Goal: Task Accomplishment & Management: Manage account settings

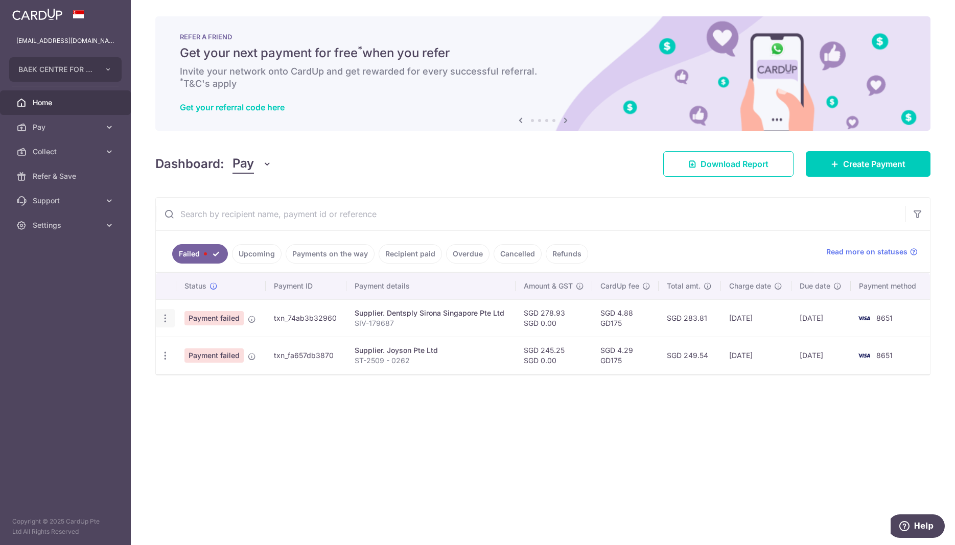
click at [170, 320] on icon "button" at bounding box center [165, 318] width 11 height 11
click at [209, 347] on span "Update payment" at bounding box center [219, 346] width 69 height 12
click at [168, 315] on icon "button" at bounding box center [165, 318] width 11 height 11
click at [219, 349] on span "Update payment" at bounding box center [219, 346] width 69 height 12
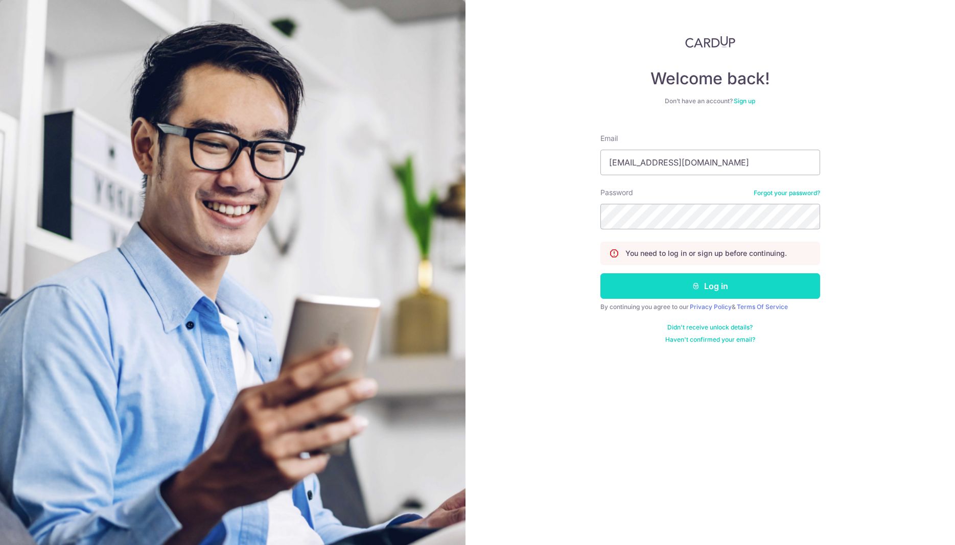
click at [684, 283] on button "Log in" at bounding box center [710, 286] width 220 height 26
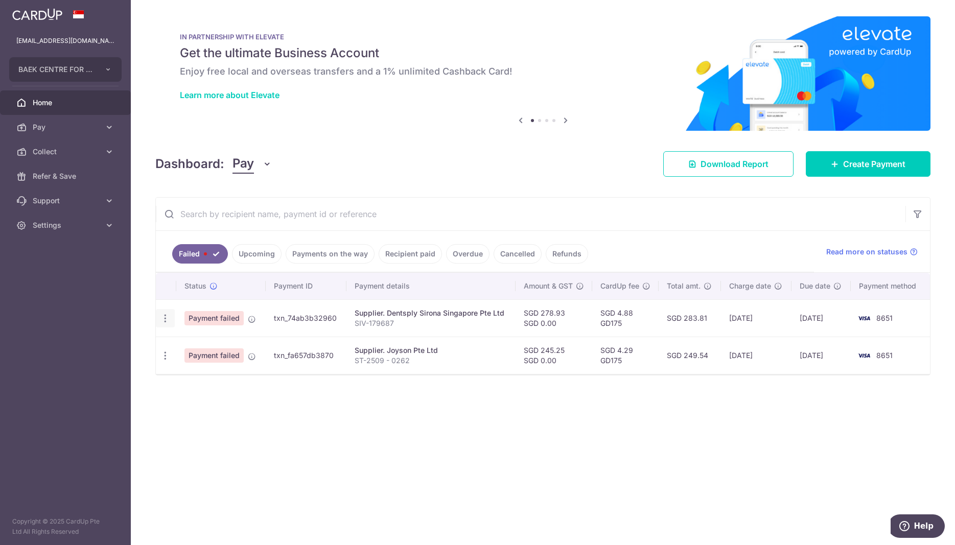
click at [164, 322] on icon "button" at bounding box center [165, 318] width 11 height 11
click at [210, 348] on span "Update payment" at bounding box center [219, 346] width 69 height 12
radio input "true"
type input "278.93"
type input "0.00"
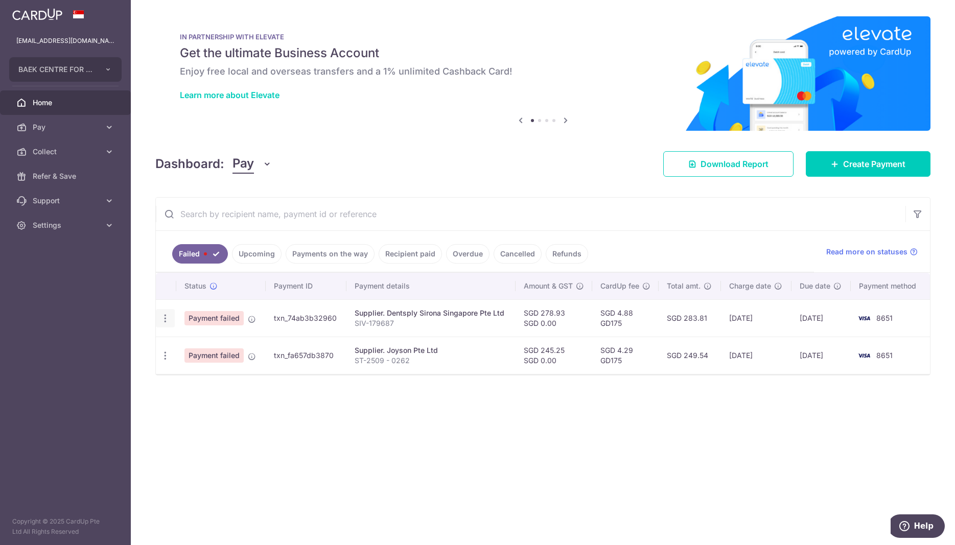
type input "SIV-179687"
type input "GD175"
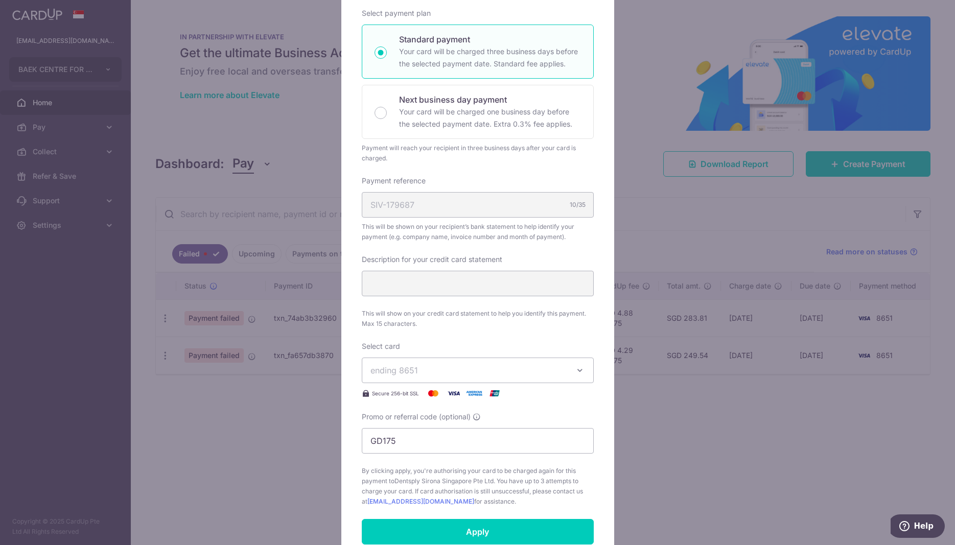
scroll to position [208, 0]
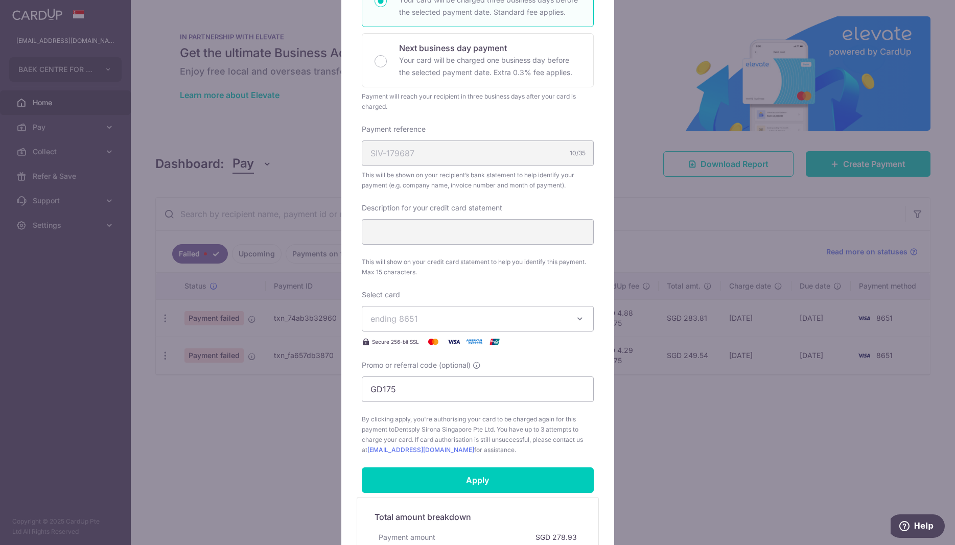
click at [380, 321] on span "ending 8651" at bounding box center [393, 319] width 47 height 10
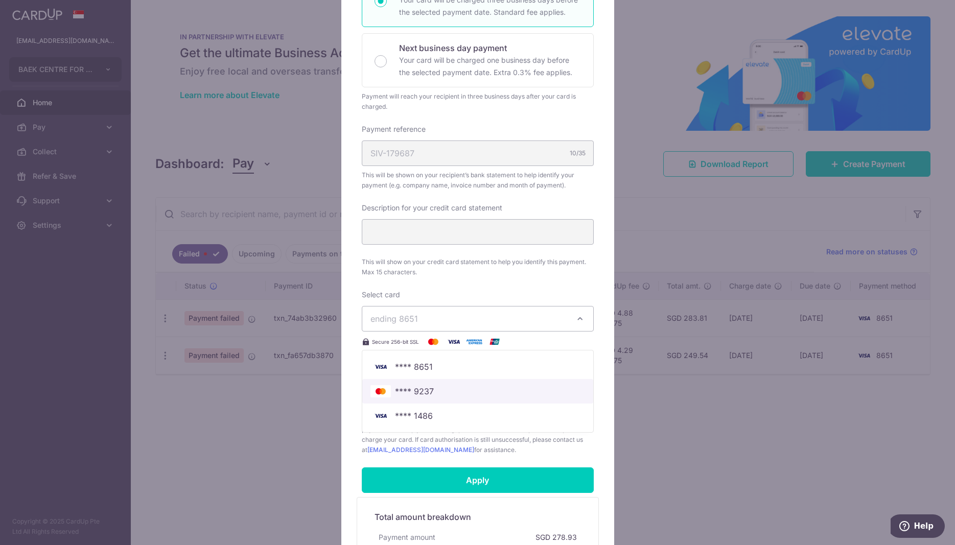
click at [397, 391] on span "**** 9237" at bounding box center [414, 391] width 39 height 12
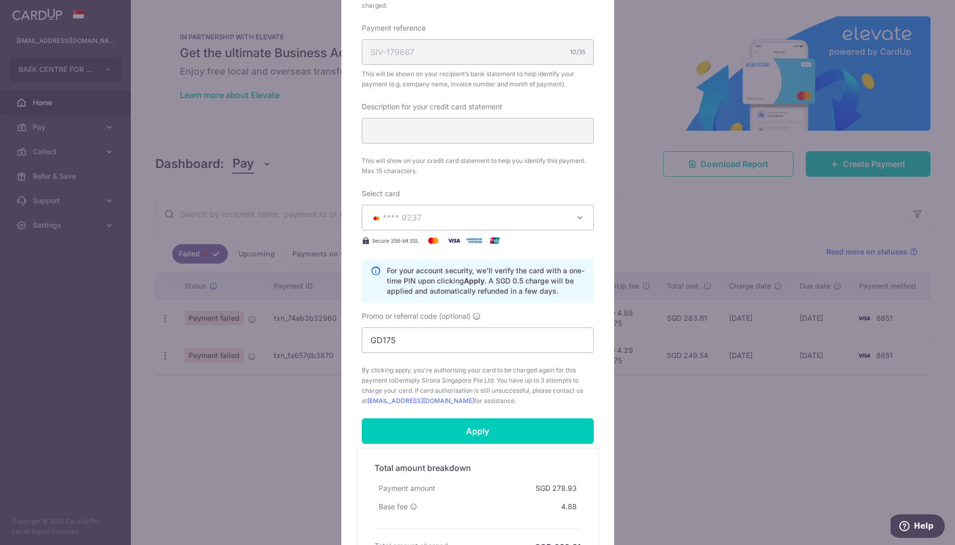
scroll to position [365, 0]
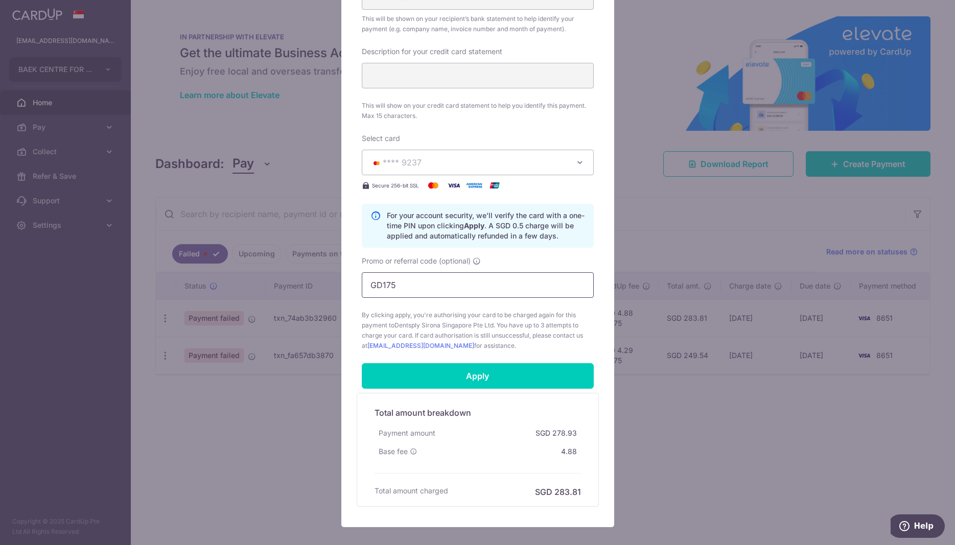
drag, startPoint x: 435, startPoint y: 288, endPoint x: 327, endPoint y: 301, distance: 108.6
click at [362, 298] on input "GD175" at bounding box center [478, 285] width 232 height 26
click at [467, 374] on input "Apply" at bounding box center [478, 376] width 232 height 26
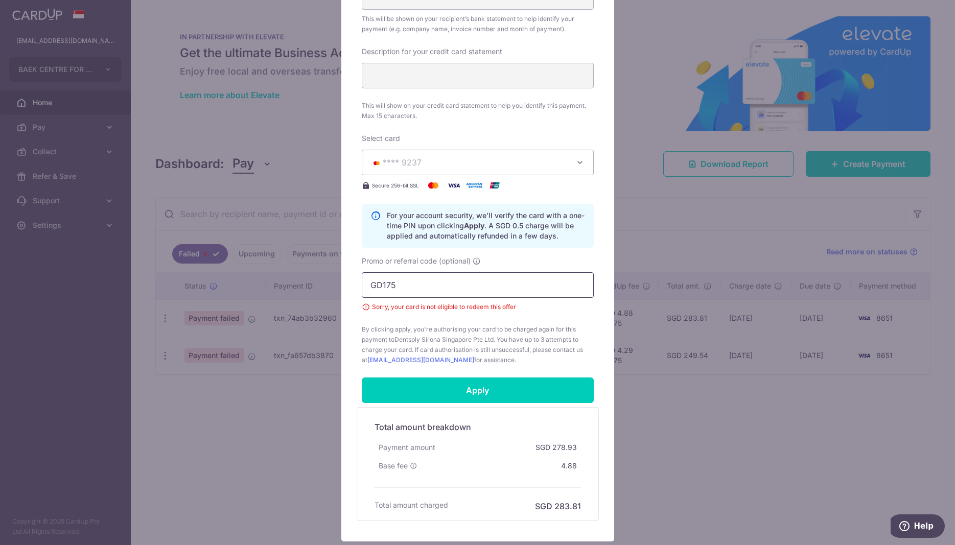
drag, startPoint x: 429, startPoint y: 282, endPoint x: 249, endPoint y: 393, distance: 211.2
click at [362, 298] on input "GD175" at bounding box center [478, 285] width 232 height 26
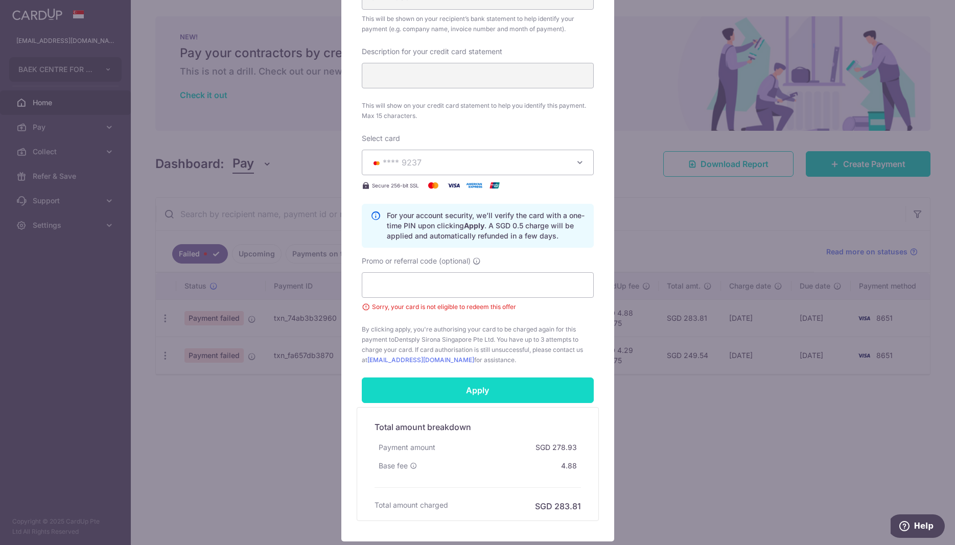
click at [494, 393] on input "Apply" at bounding box center [478, 390] width 232 height 26
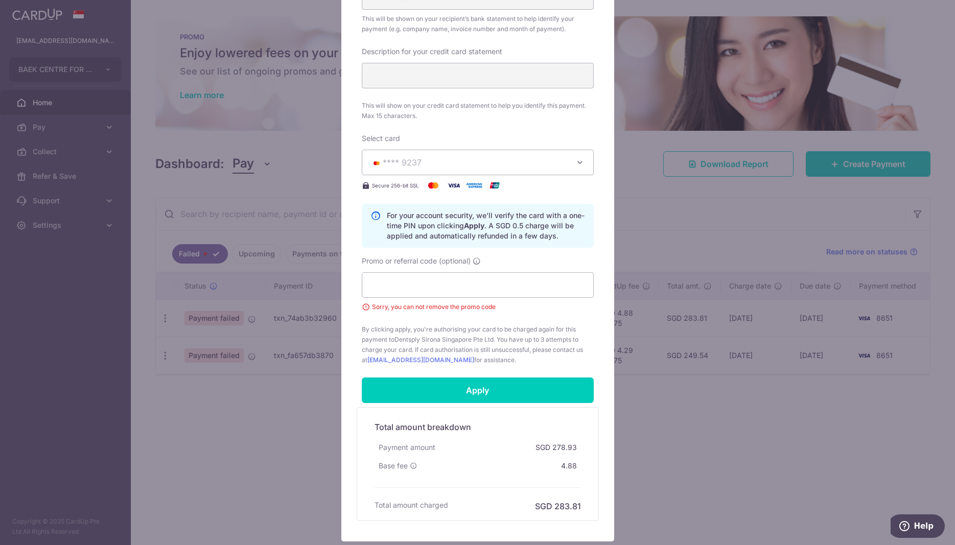
click at [253, 434] on div "Edit payment By clicking apply, you will make changes to all payments to Dentsp…" at bounding box center [477, 272] width 955 height 545
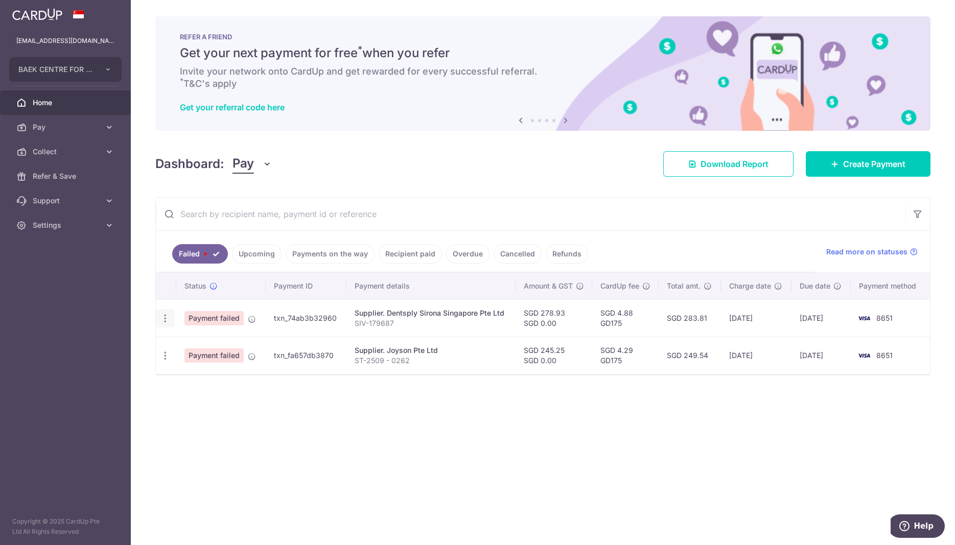
click at [166, 318] on icon "button" at bounding box center [165, 318] width 11 height 11
click at [200, 348] on span "Update payment" at bounding box center [219, 346] width 69 height 12
radio input "true"
type input "278.93"
type input "0.00"
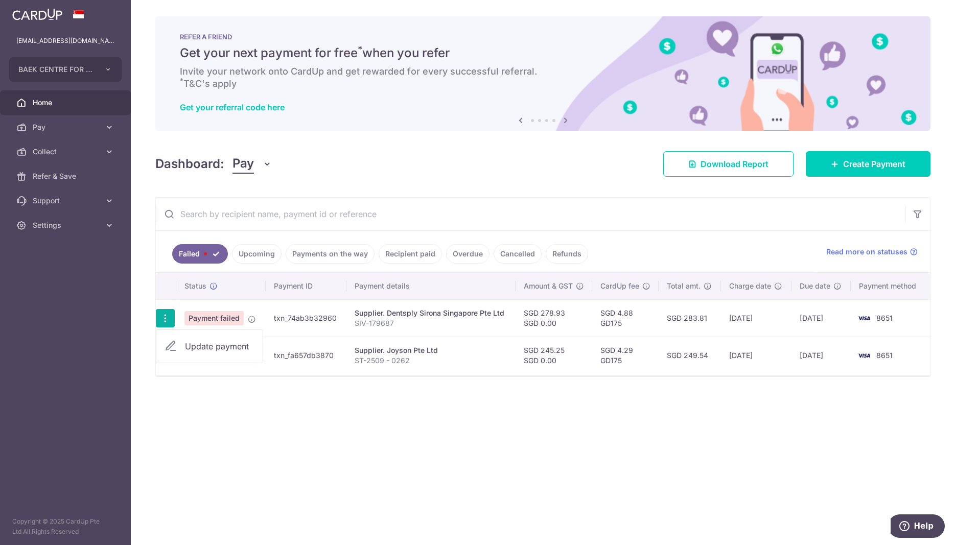
type input "SIV-179687"
type input "GD175"
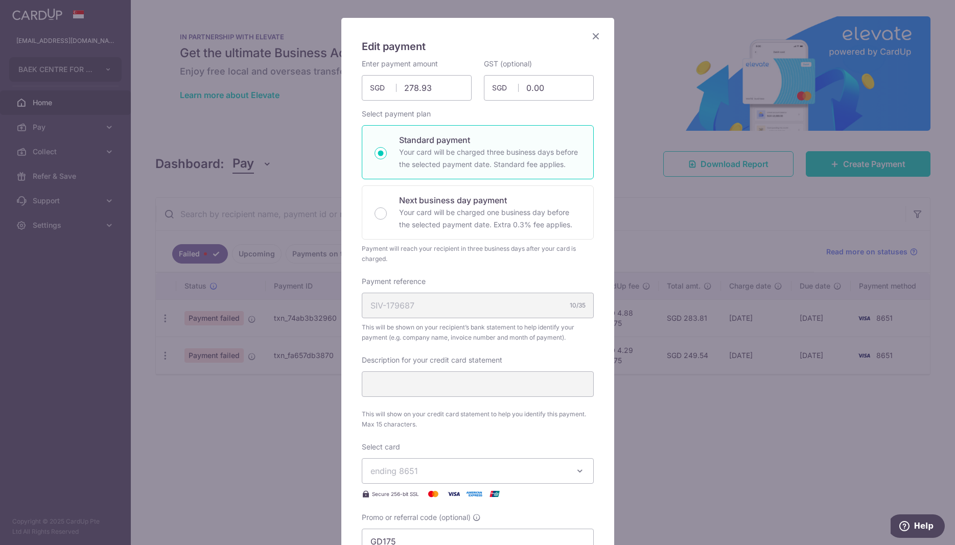
scroll to position [212, 0]
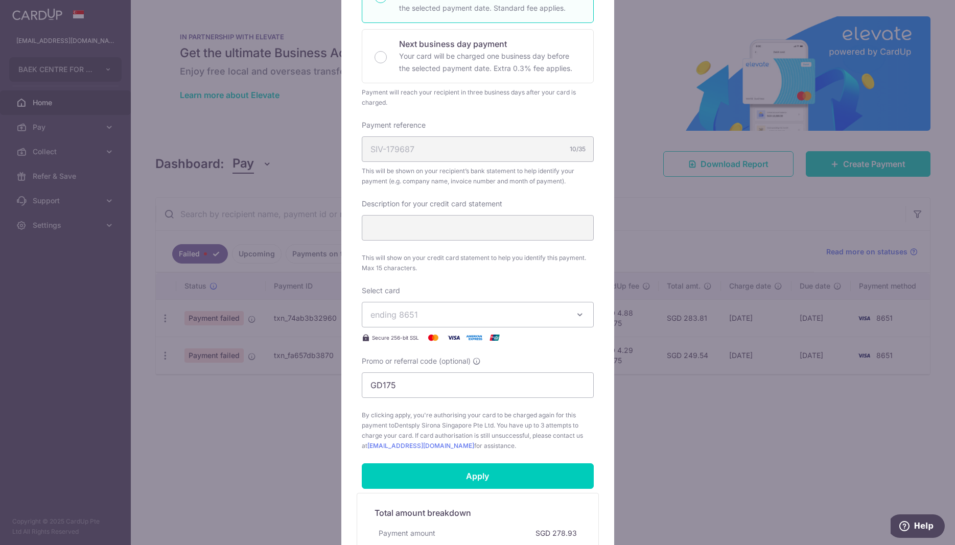
click at [465, 305] on button "ending 8651" at bounding box center [478, 315] width 232 height 26
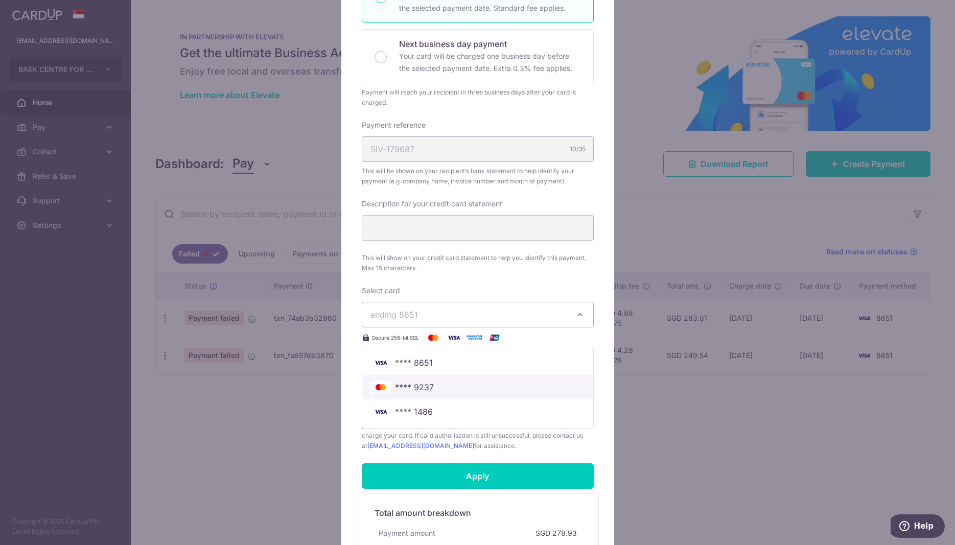
click at [402, 388] on span "**** 9237" at bounding box center [414, 387] width 39 height 12
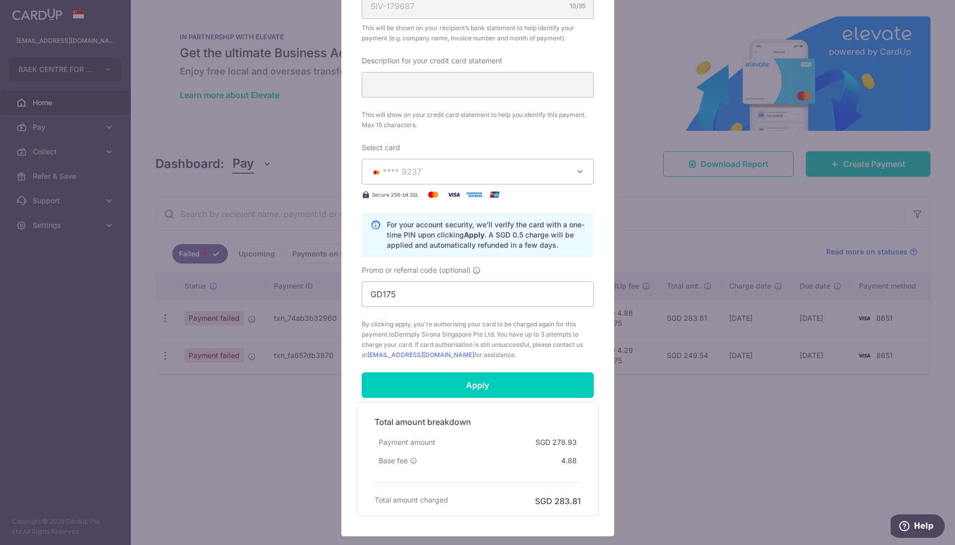
scroll to position [421, 0]
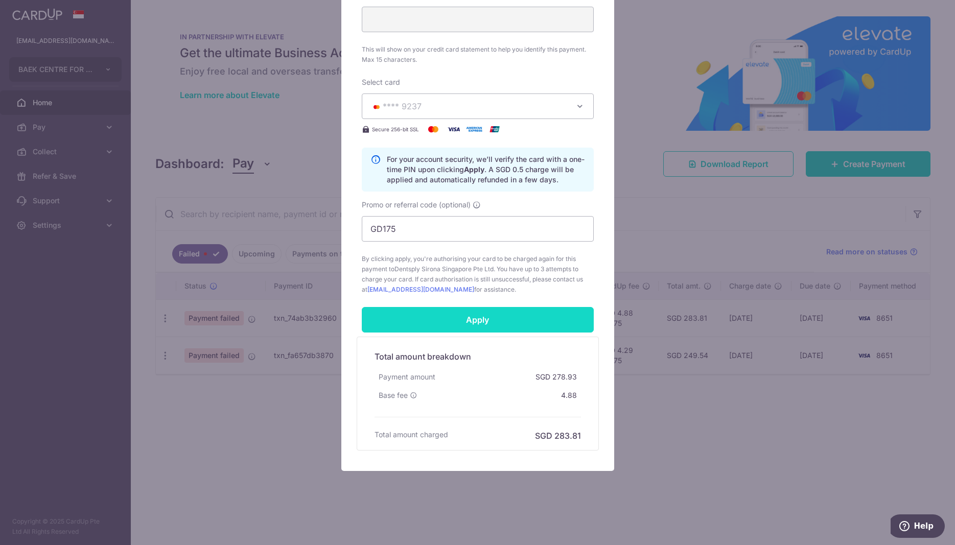
click at [511, 325] on input "Apply" at bounding box center [478, 320] width 232 height 26
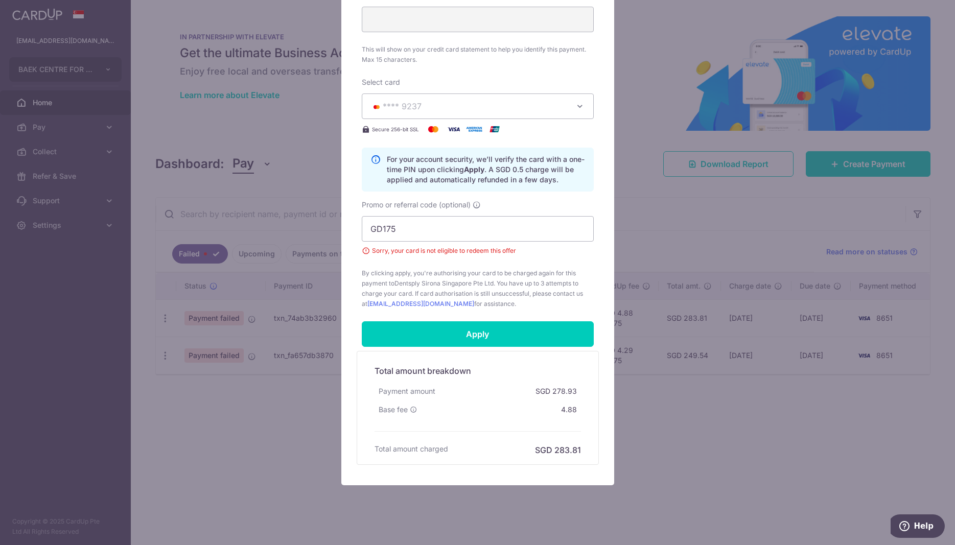
click at [709, 431] on div "Edit payment By clicking apply, you will make changes to all payments to Dentsp…" at bounding box center [477, 272] width 955 height 545
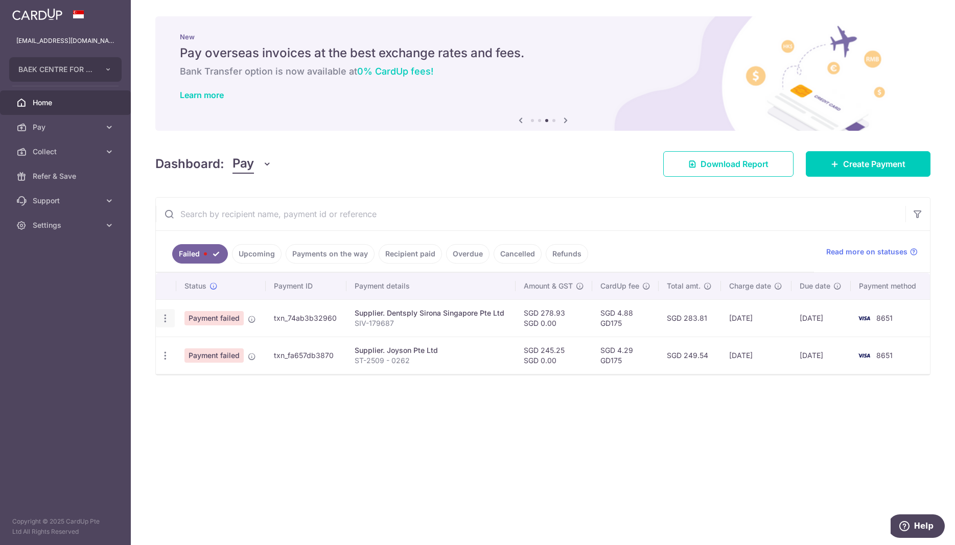
click at [165, 318] on icon "button" at bounding box center [165, 318] width 11 height 11
click at [193, 349] on span "Update payment" at bounding box center [219, 346] width 69 height 12
radio input "true"
type input "278.93"
type input "0.00"
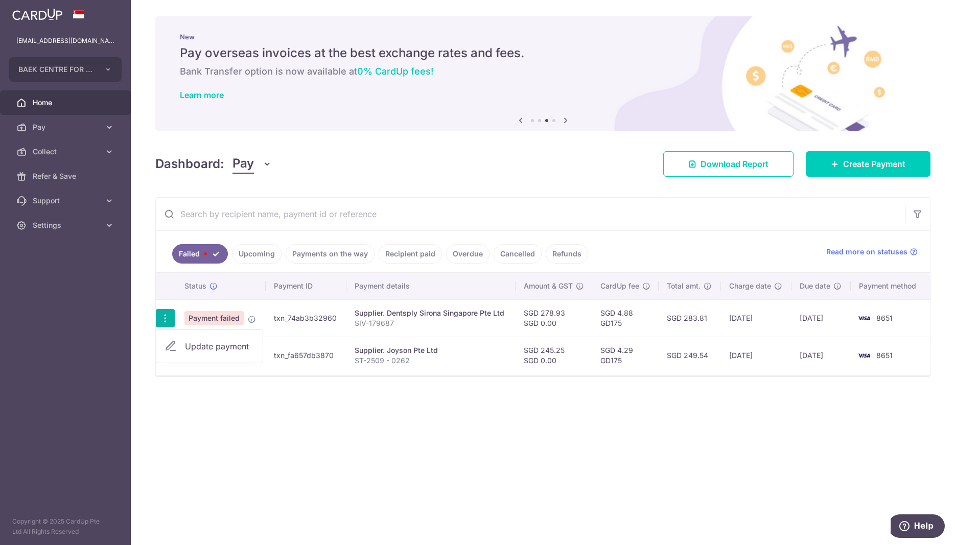
type input "SIV-179687"
type input "GD175"
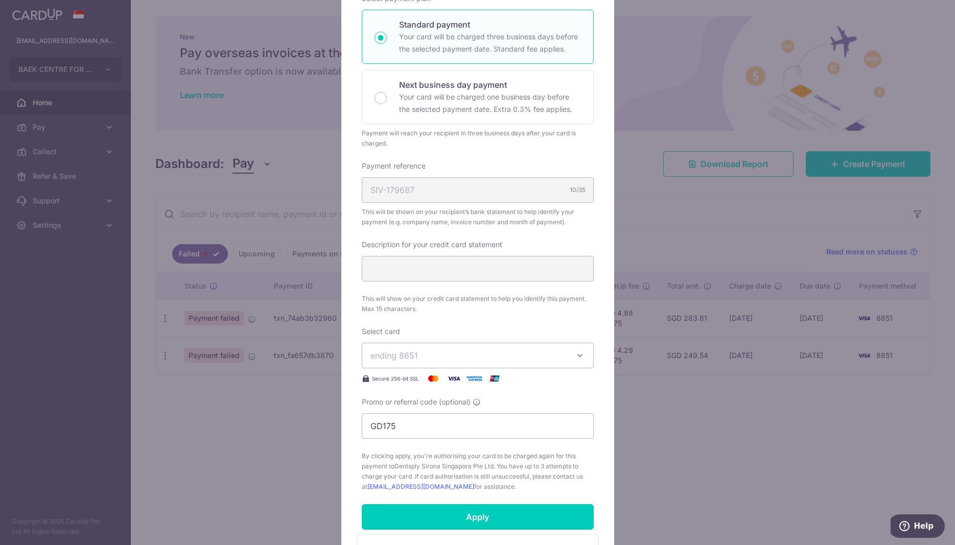
scroll to position [156, 0]
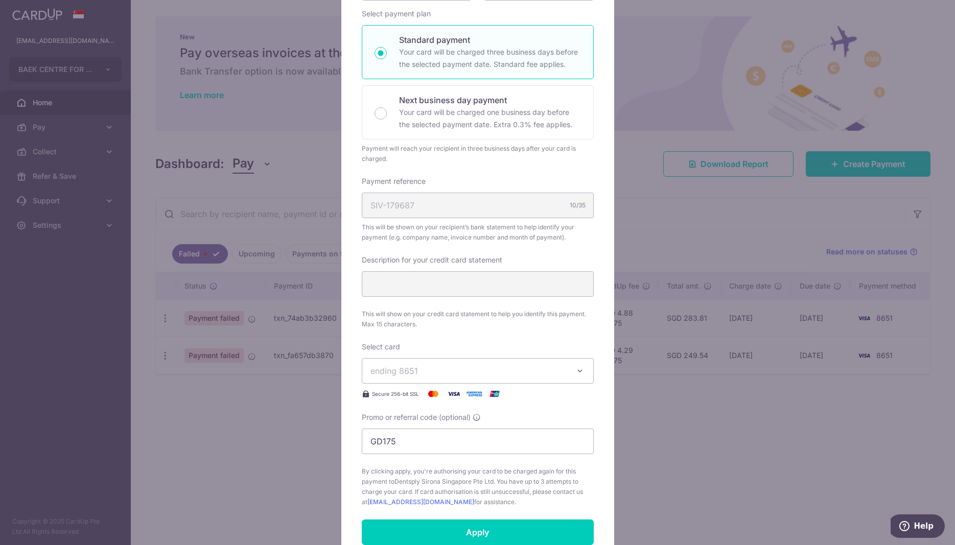
click at [419, 370] on span "ending 8651" at bounding box center [468, 371] width 196 height 12
click at [405, 445] on span "**** 9237" at bounding box center [414, 443] width 39 height 12
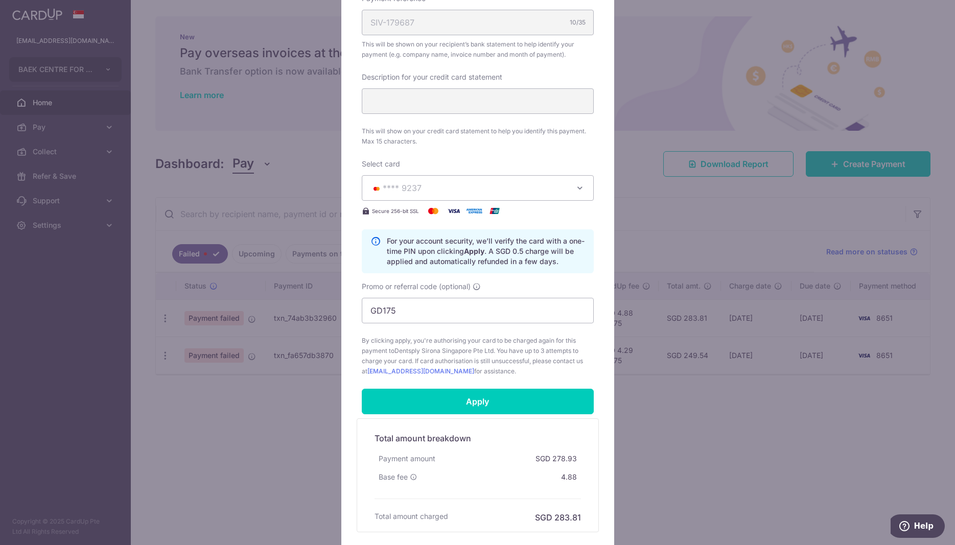
scroll to position [365, 0]
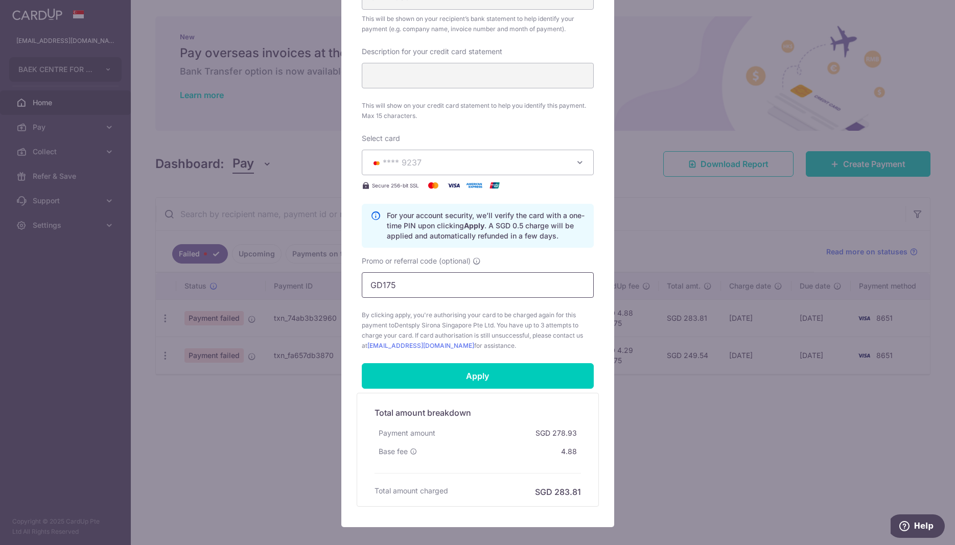
drag, startPoint x: 414, startPoint y: 279, endPoint x: 296, endPoint y: 298, distance: 119.5
click at [362, 298] on input "GD175" at bounding box center [478, 285] width 232 height 26
click at [467, 372] on input "Apply" at bounding box center [478, 376] width 232 height 26
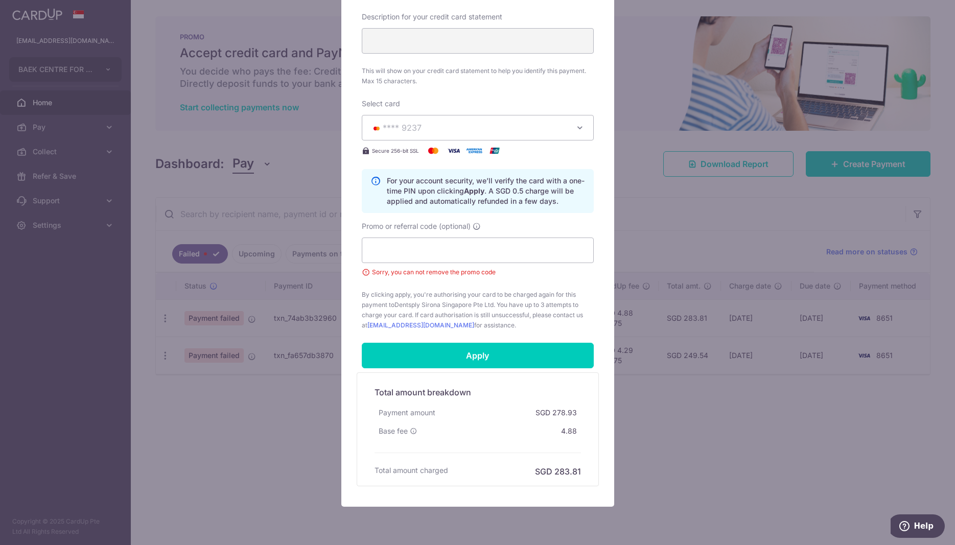
scroll to position [417, 0]
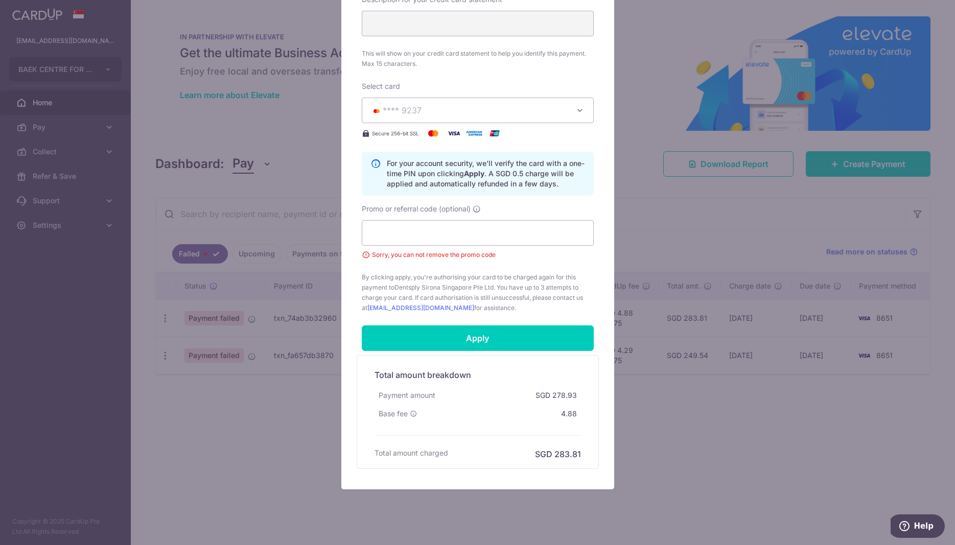
click at [716, 464] on div "Edit payment By clicking apply, you will make changes to all payments to Dentsp…" at bounding box center [477, 272] width 955 height 545
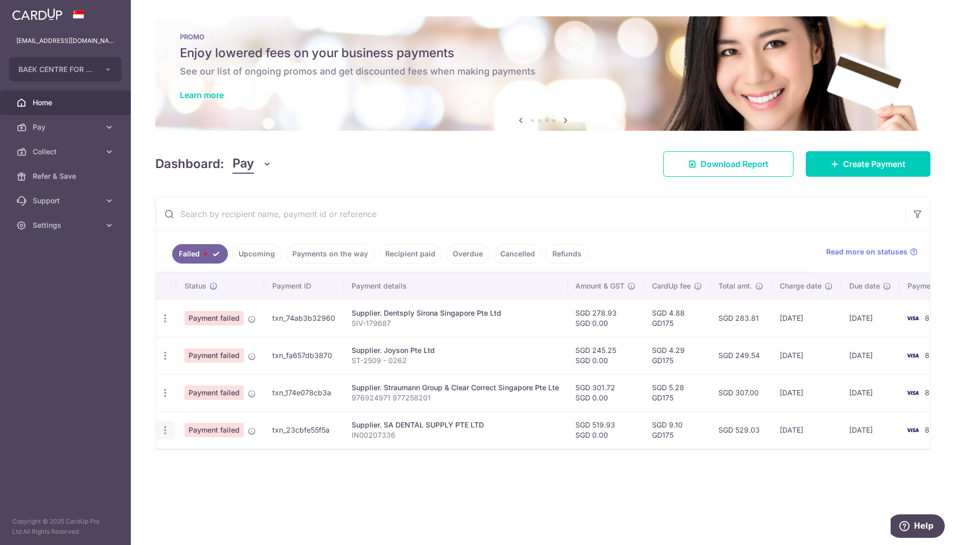
click at [167, 431] on icon "button" at bounding box center [165, 430] width 11 height 11
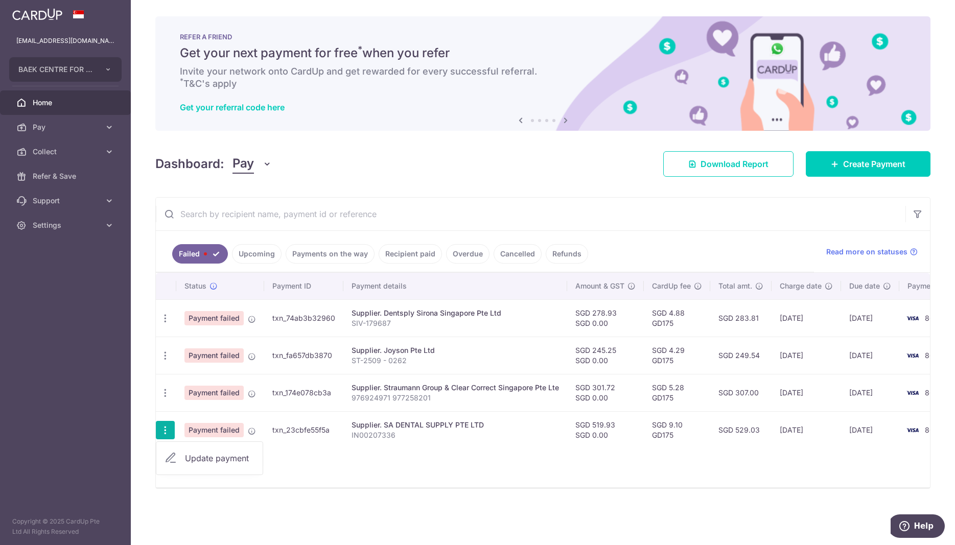
click at [220, 456] on span "Update payment" at bounding box center [219, 458] width 69 height 12
radio input "true"
type input "519.93"
type input "0.00"
type input "IN00207336"
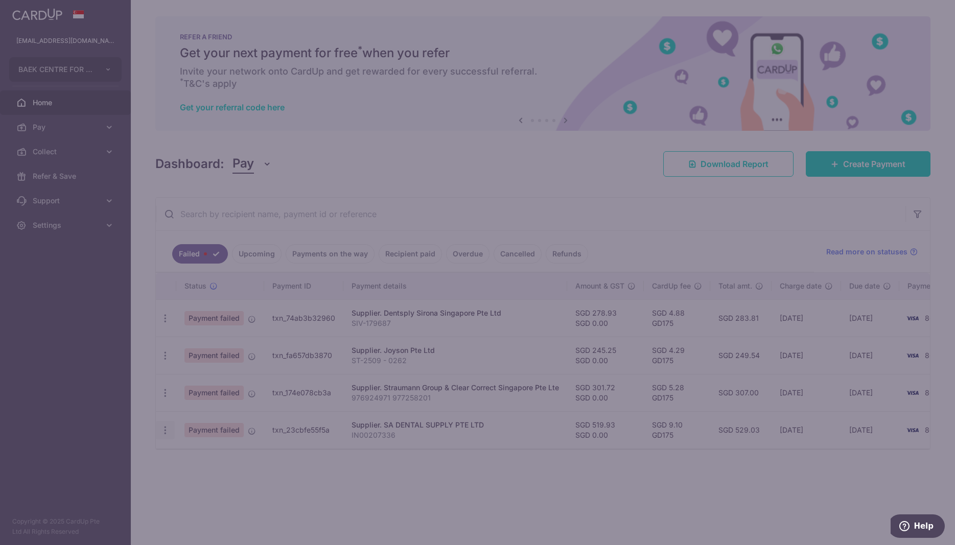
type input "GD175"
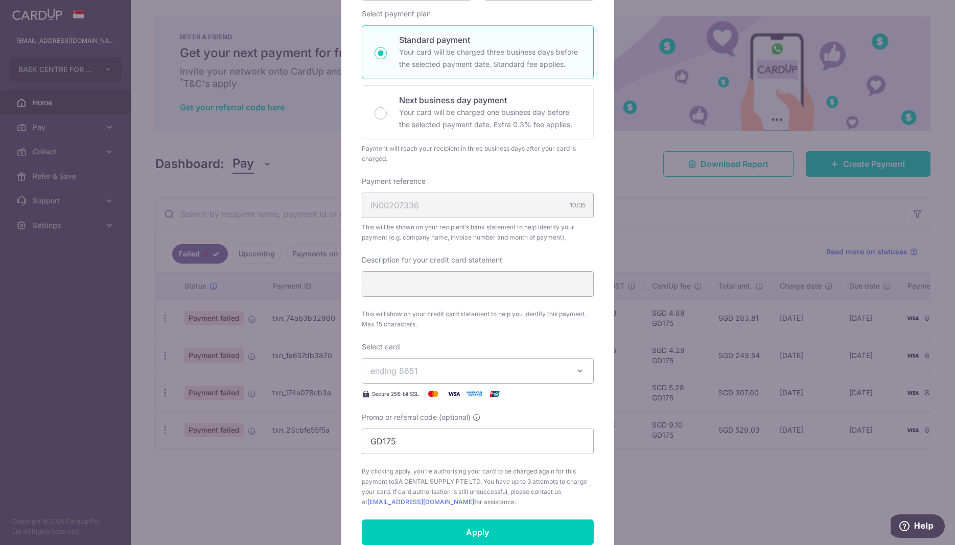
scroll to position [260, 0]
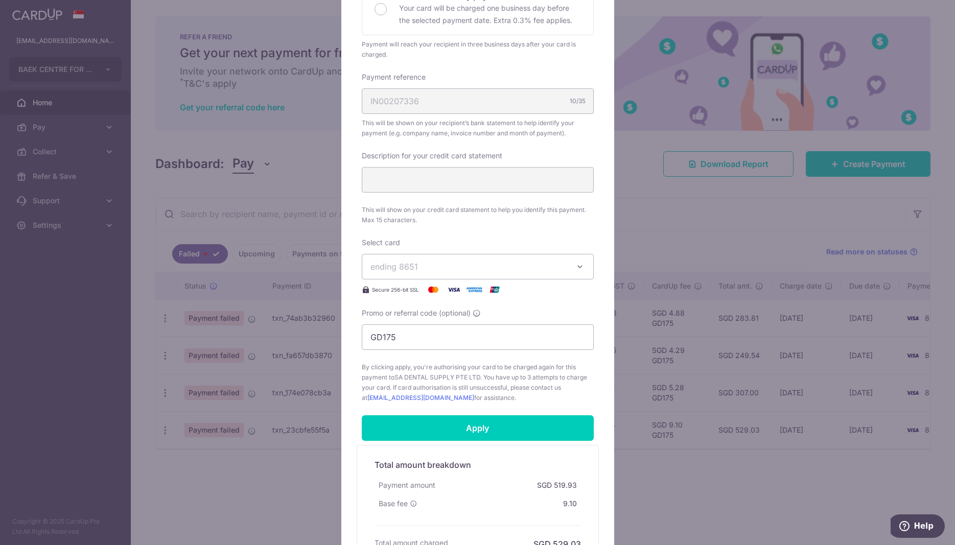
click at [468, 264] on span "ending 8651" at bounding box center [468, 266] width 196 height 12
drag, startPoint x: 417, startPoint y: 336, endPoint x: 426, endPoint y: 336, distance: 9.2
click at [418, 336] on span "**** 9237" at bounding box center [414, 339] width 39 height 12
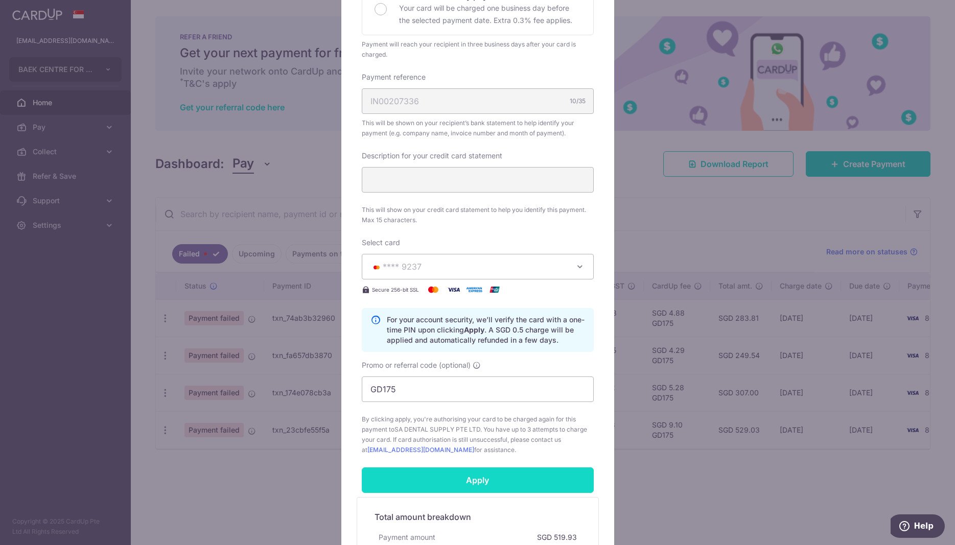
click at [472, 481] on input "Apply" at bounding box center [478, 480] width 232 height 26
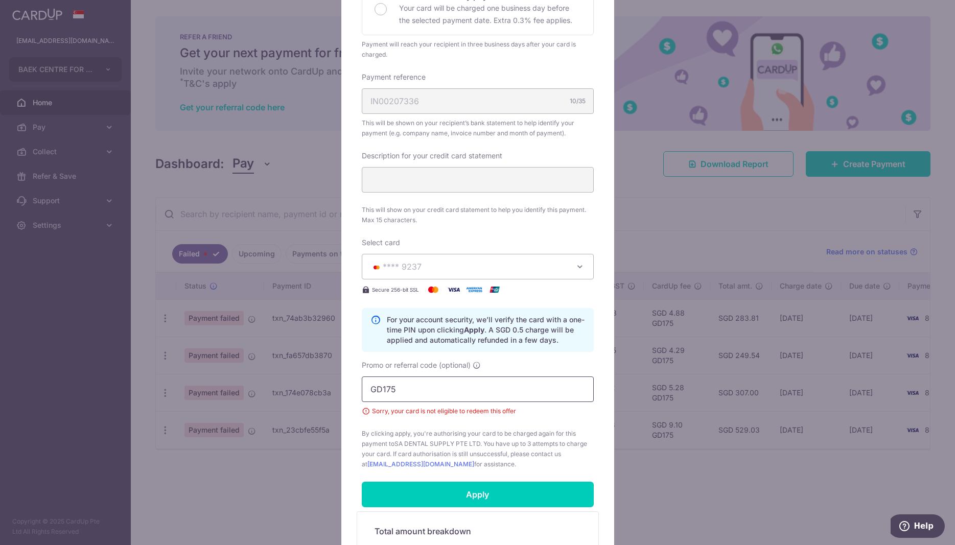
drag, startPoint x: 433, startPoint y: 388, endPoint x: 291, endPoint y: 389, distance: 142.0
click at [362, 389] on input "GD175" at bounding box center [478, 389] width 232 height 26
click at [504, 493] on input "Apply" at bounding box center [478, 495] width 232 height 26
click at [684, 485] on div "Edit payment By clicking apply, you will make changes to all payments to SA DEN…" at bounding box center [477, 272] width 955 height 545
